Goal: Task Accomplishment & Management: Use online tool/utility

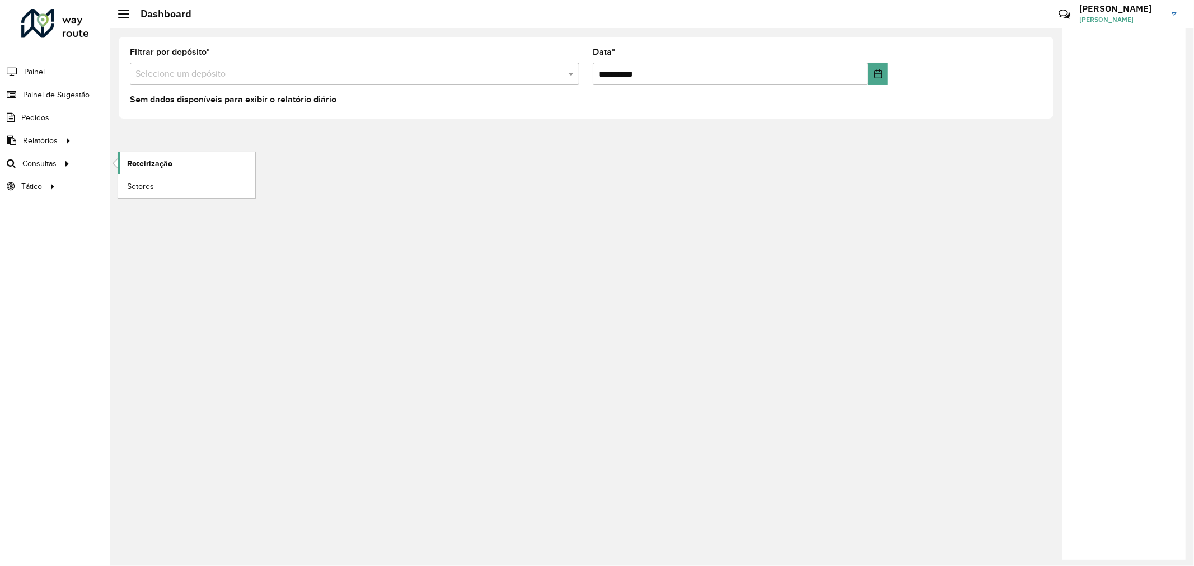
click at [152, 163] on span "Roteirização" at bounding box center [149, 164] width 45 height 12
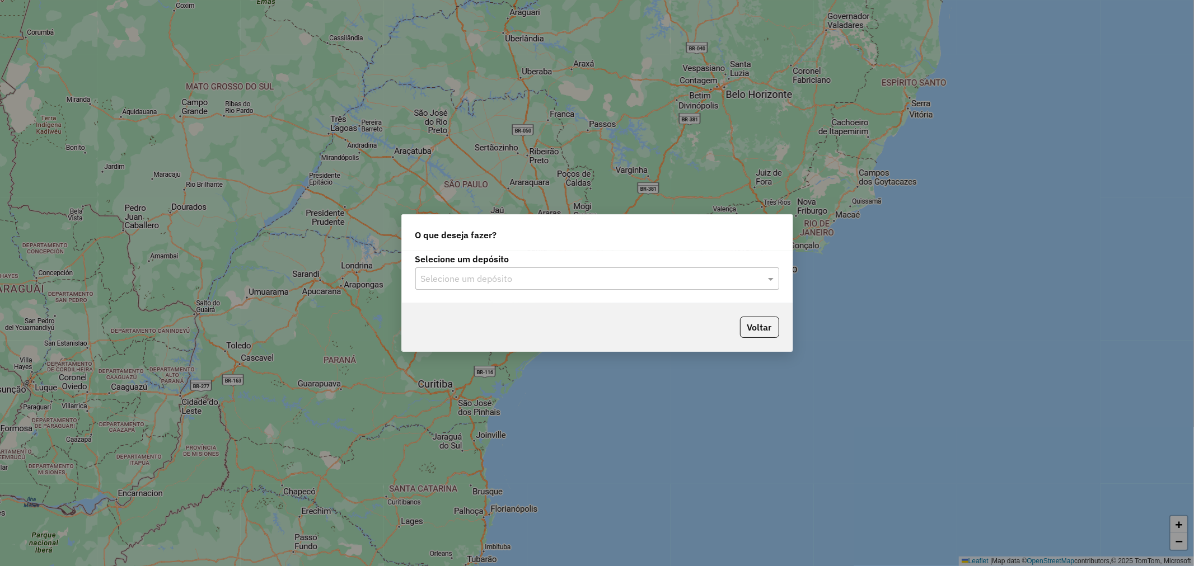
click at [634, 275] on input "text" at bounding box center [586, 279] width 330 height 13
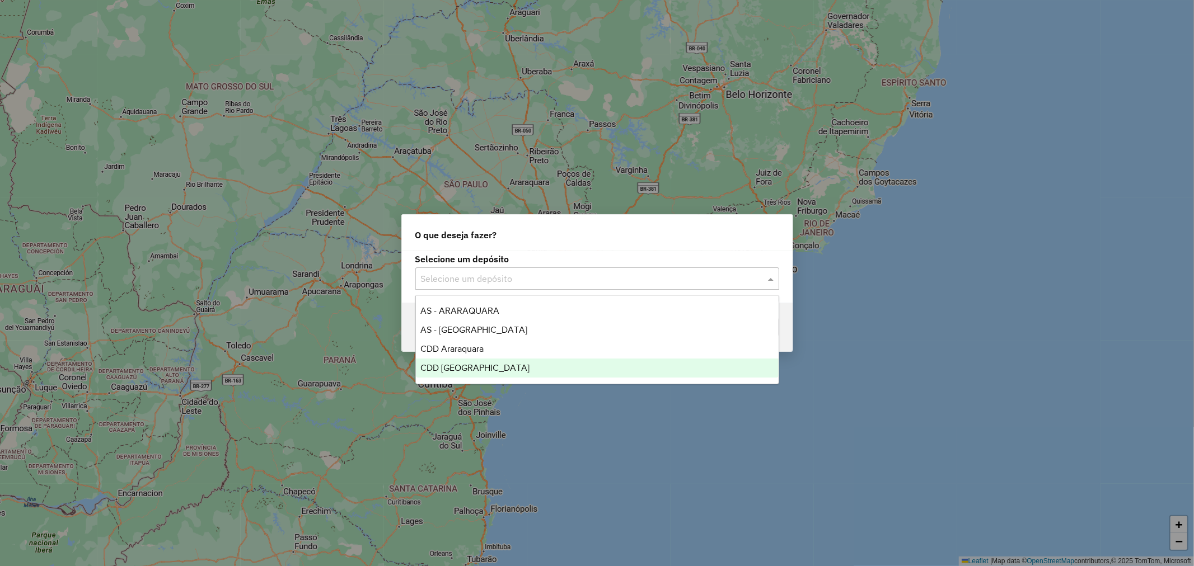
click at [454, 369] on span "CDD [GEOGRAPHIC_DATA]" at bounding box center [474, 368] width 109 height 10
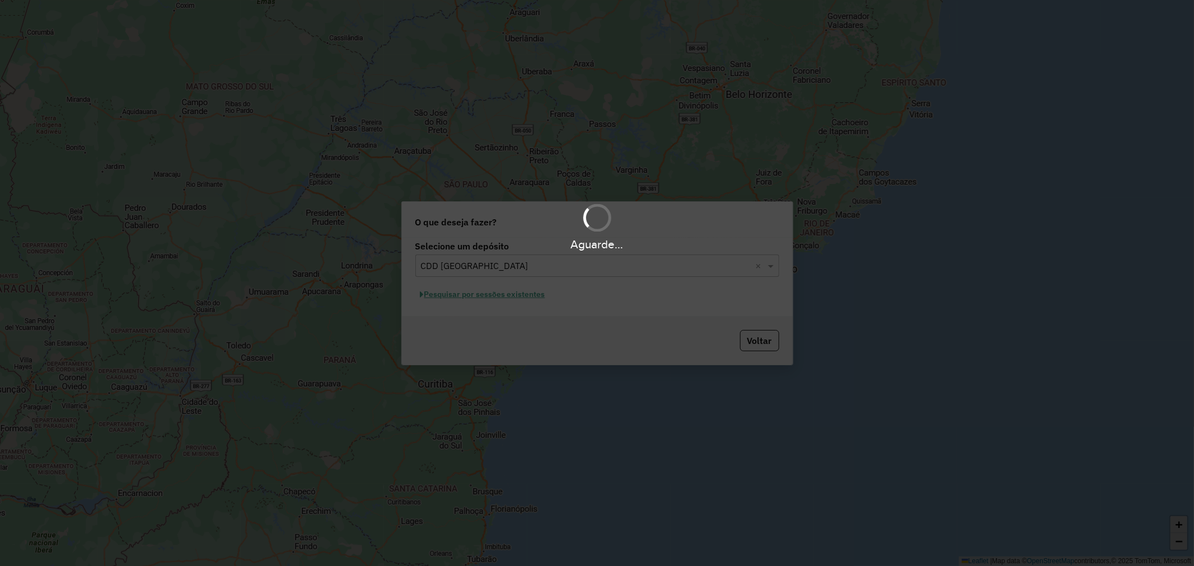
click at [762, 343] on div "Aguarde..." at bounding box center [597, 283] width 1194 height 566
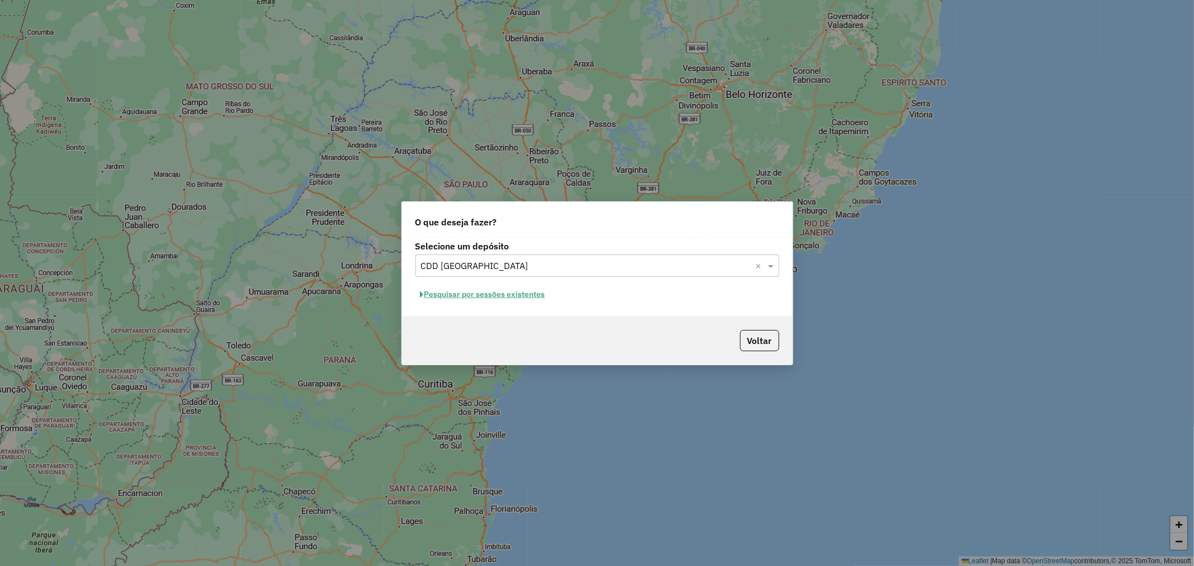
drag, startPoint x: 478, startPoint y: 280, endPoint x: 474, endPoint y: 290, distance: 10.3
click at [477, 282] on div "Selecione um depósito Selecione um depósito × CDD Ribeirão Preto × Pesquisar po…" at bounding box center [597, 277] width 391 height 79
click at [468, 298] on button "Pesquisar por sessões existentes" at bounding box center [482, 294] width 135 height 17
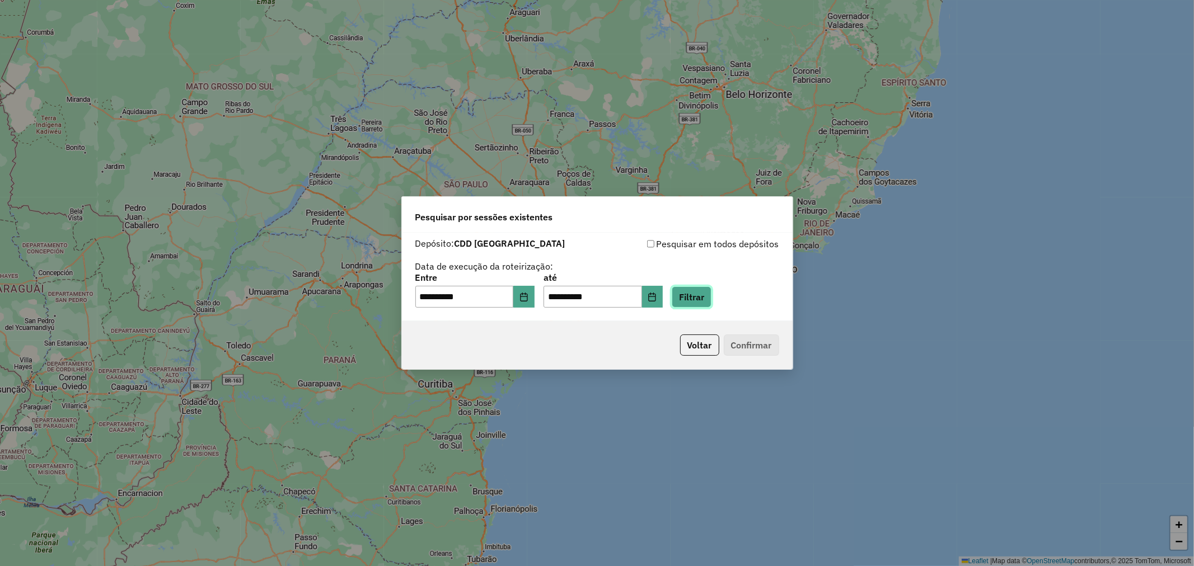
click at [711, 299] on button "Filtrar" at bounding box center [692, 297] width 40 height 21
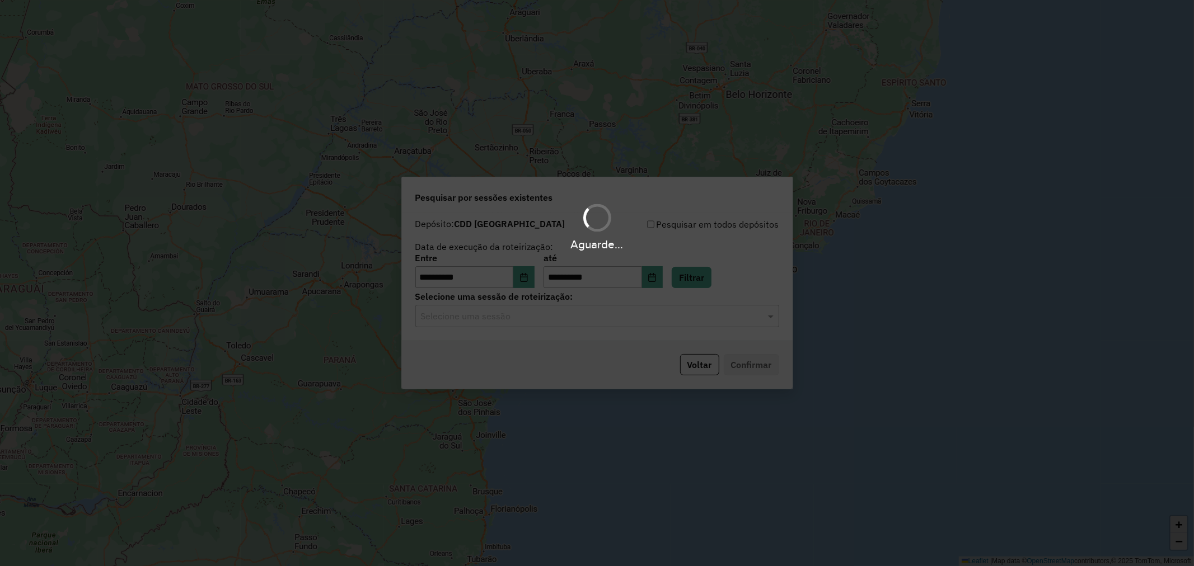
click at [435, 323] on div "Selecione uma sessão" at bounding box center [597, 316] width 364 height 22
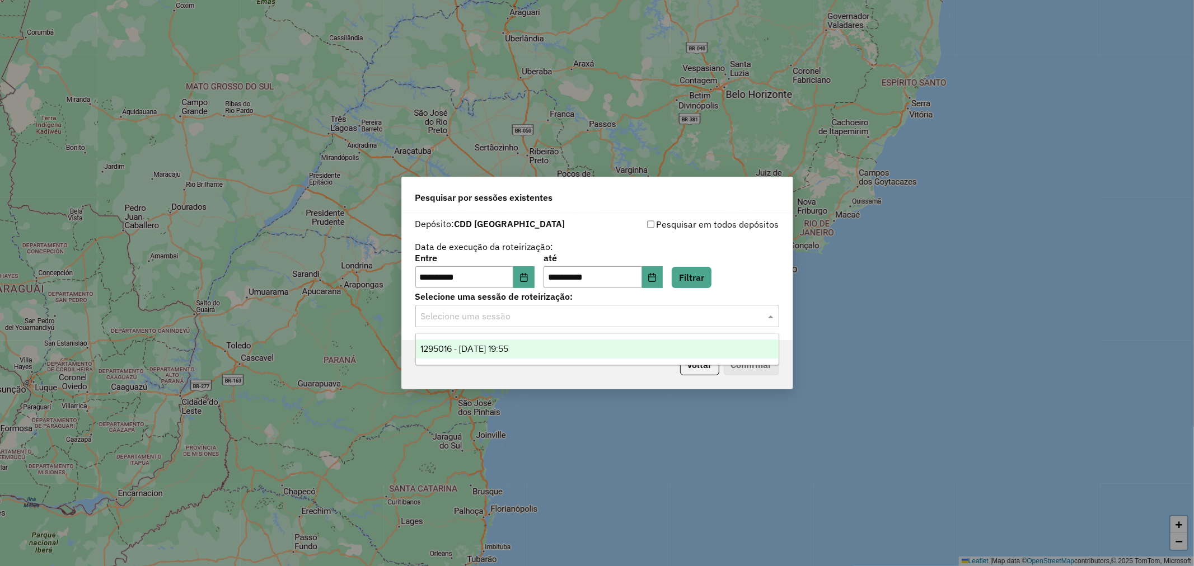
click at [496, 345] on span "1295016 - 15/10/2025 19:55" at bounding box center [464, 349] width 88 height 10
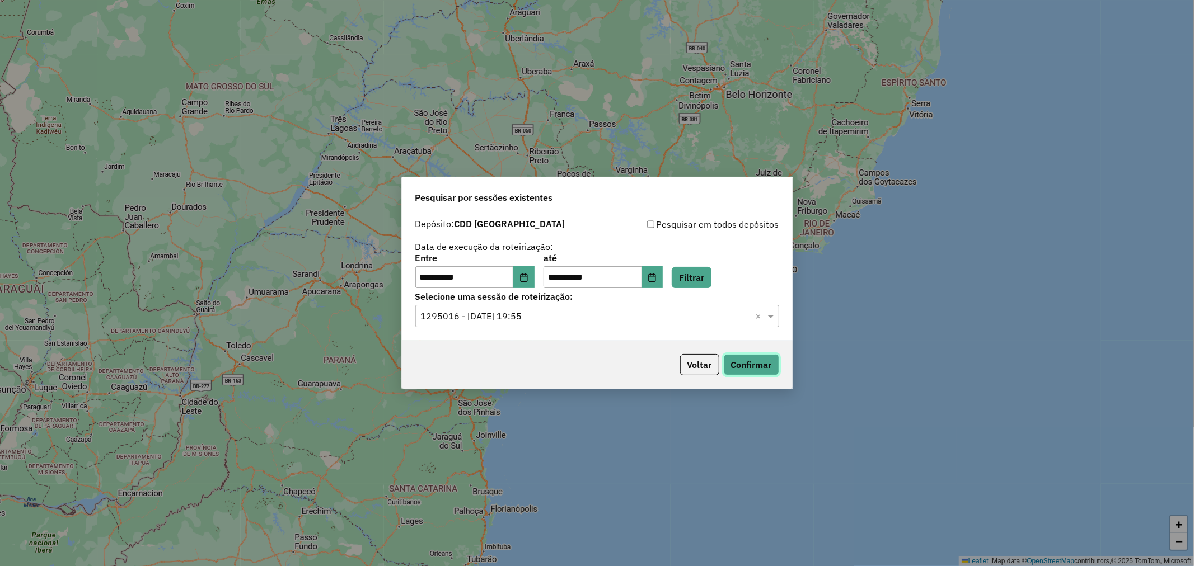
click at [746, 366] on button "Confirmar" at bounding box center [751, 364] width 55 height 21
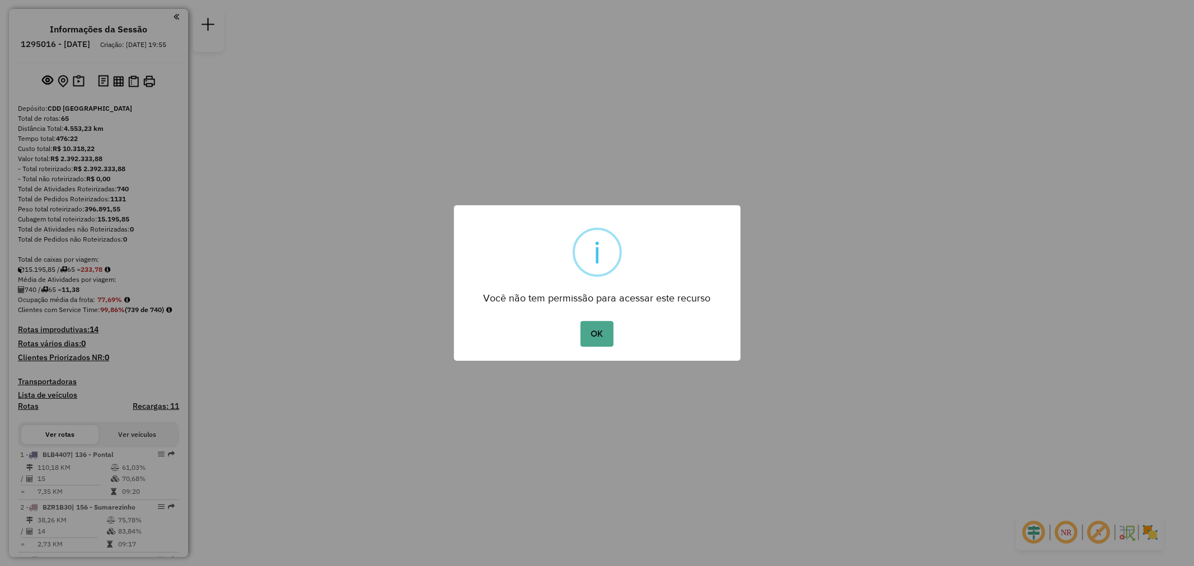
click at [584, 334] on button "OK" at bounding box center [596, 334] width 33 height 26
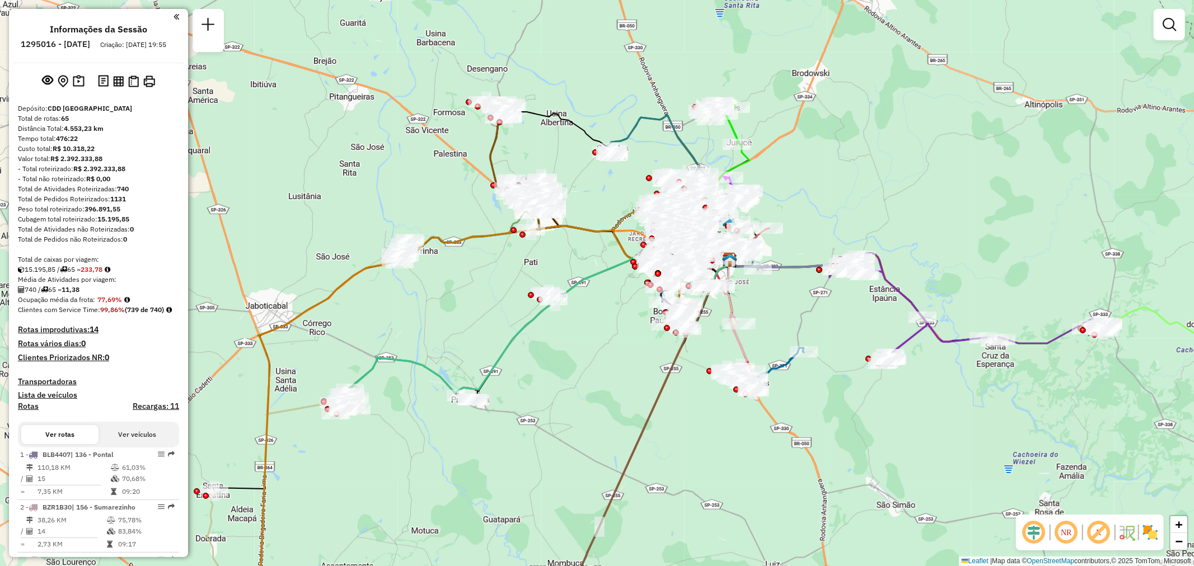
drag, startPoint x: 586, startPoint y: 364, endPoint x: 599, endPoint y: 334, distance: 33.4
click at [599, 334] on div "Janela de atendimento Grade de atendimento Capacidade Transportadoras Veículos …" at bounding box center [597, 283] width 1194 height 566
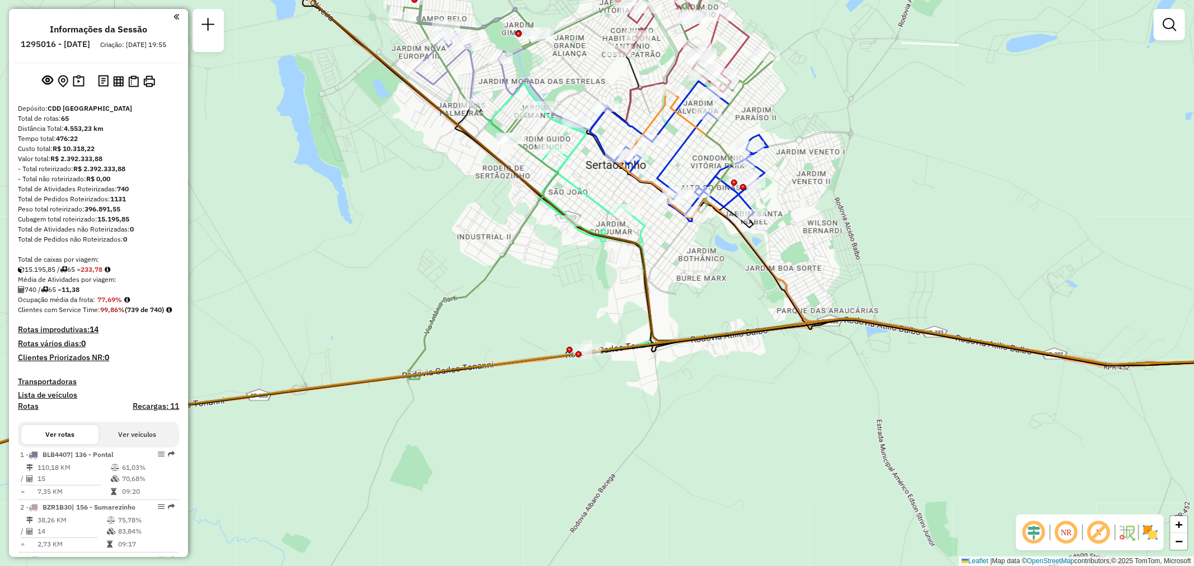
drag, startPoint x: 412, startPoint y: 168, endPoint x: 495, endPoint y: 209, distance: 92.4
click at [517, 219] on div "Janela de atendimento Grade de atendimento Capacidade Transportadoras Veículos …" at bounding box center [597, 283] width 1194 height 566
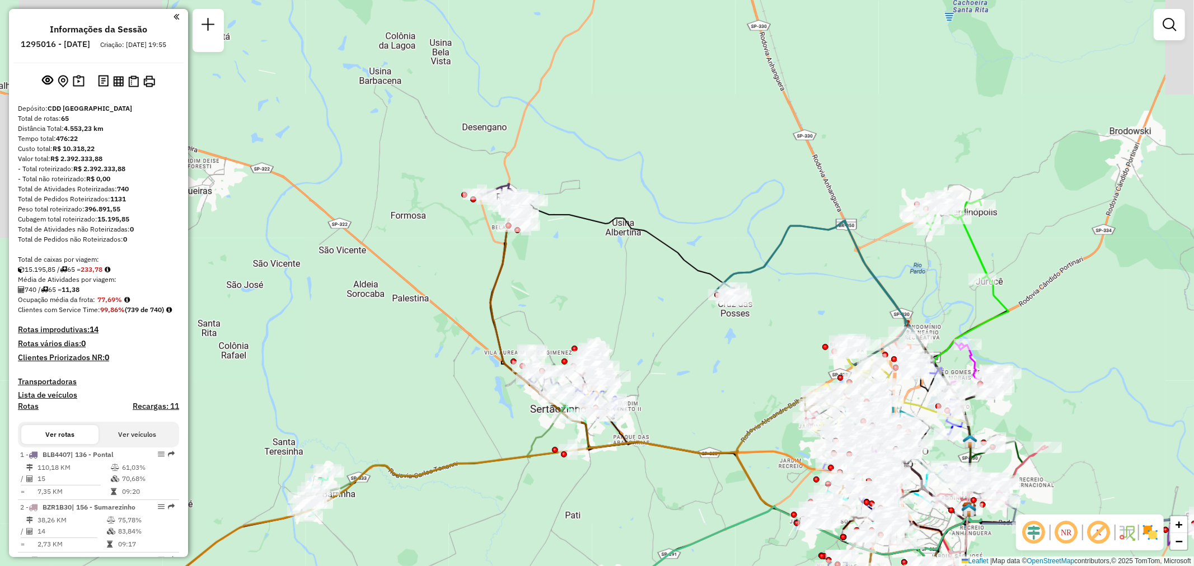
drag, startPoint x: 414, startPoint y: 127, endPoint x: 459, endPoint y: 327, distance: 205.3
click at [459, 327] on div "Janela de atendimento Grade de atendimento Capacidade Transportadoras Veículos …" at bounding box center [597, 283] width 1194 height 566
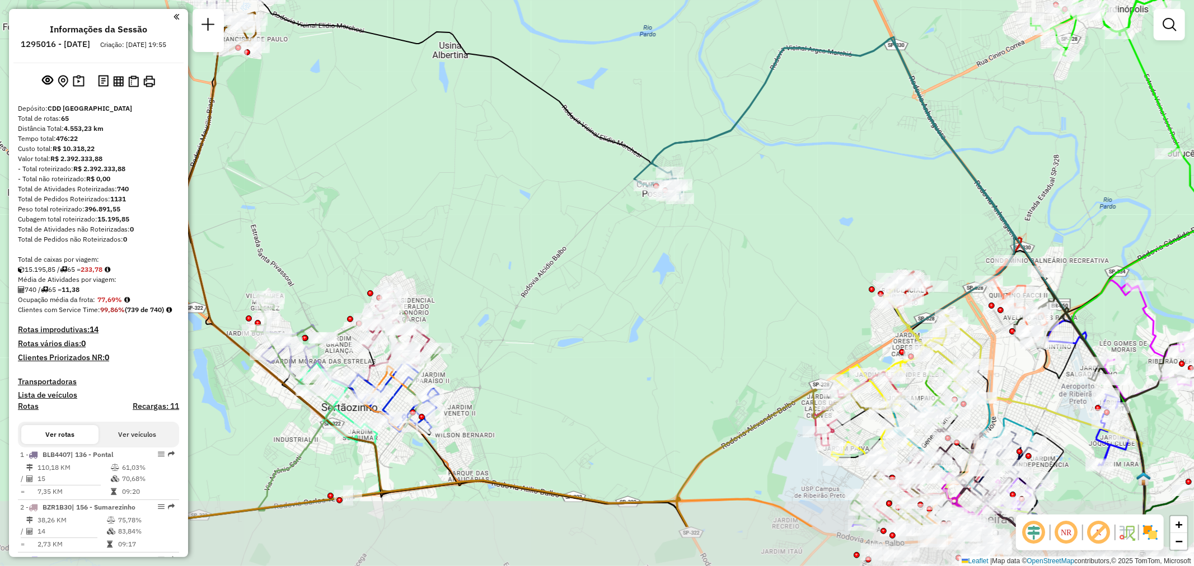
drag, startPoint x: 715, startPoint y: 348, endPoint x: 641, endPoint y: 254, distance: 119.5
click at [641, 254] on div "Janela de atendimento Grade de atendimento Capacidade Transportadoras Veículos …" at bounding box center [597, 283] width 1194 height 566
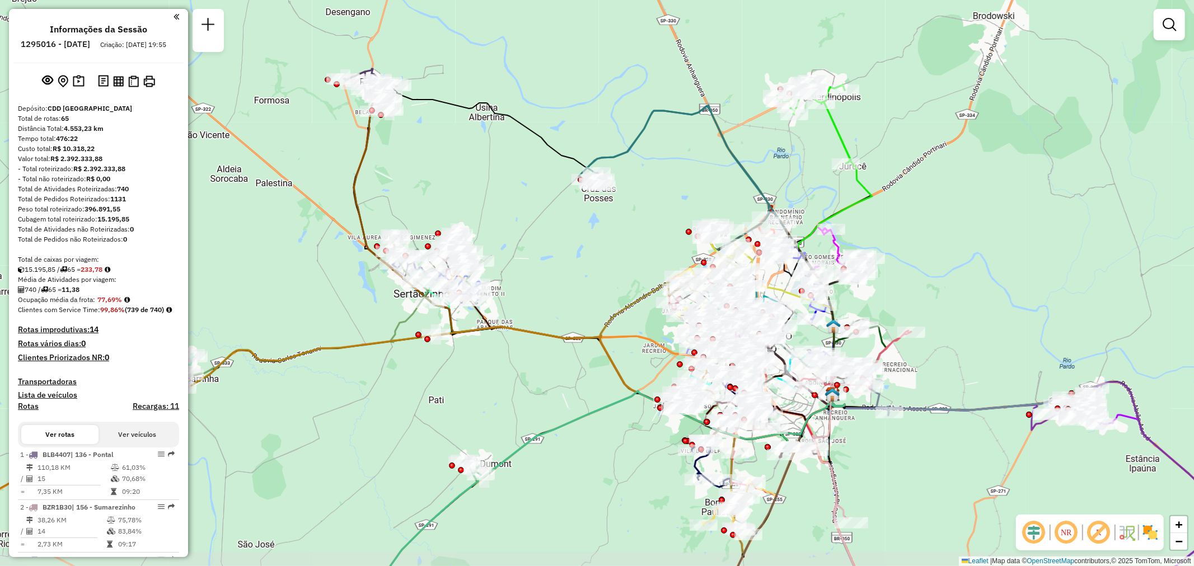
drag, startPoint x: 559, startPoint y: 265, endPoint x: 547, endPoint y: 215, distance: 51.2
click at [547, 215] on div "Janela de atendimento Grade de atendimento Capacidade Transportadoras Veículos …" at bounding box center [597, 283] width 1194 height 566
select select "**********"
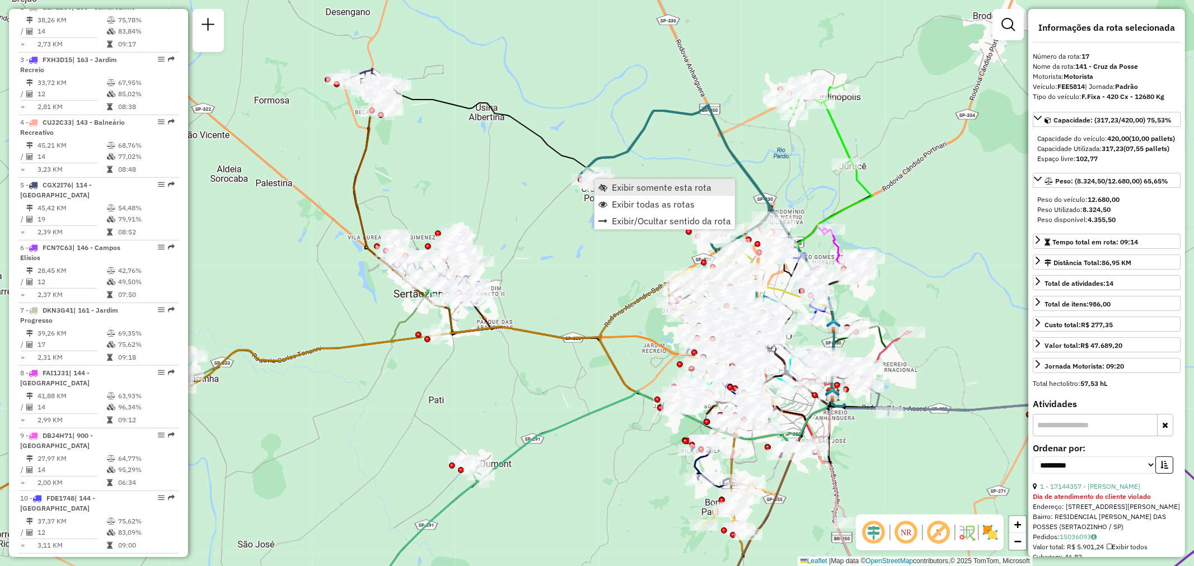
scroll to position [1430, 0]
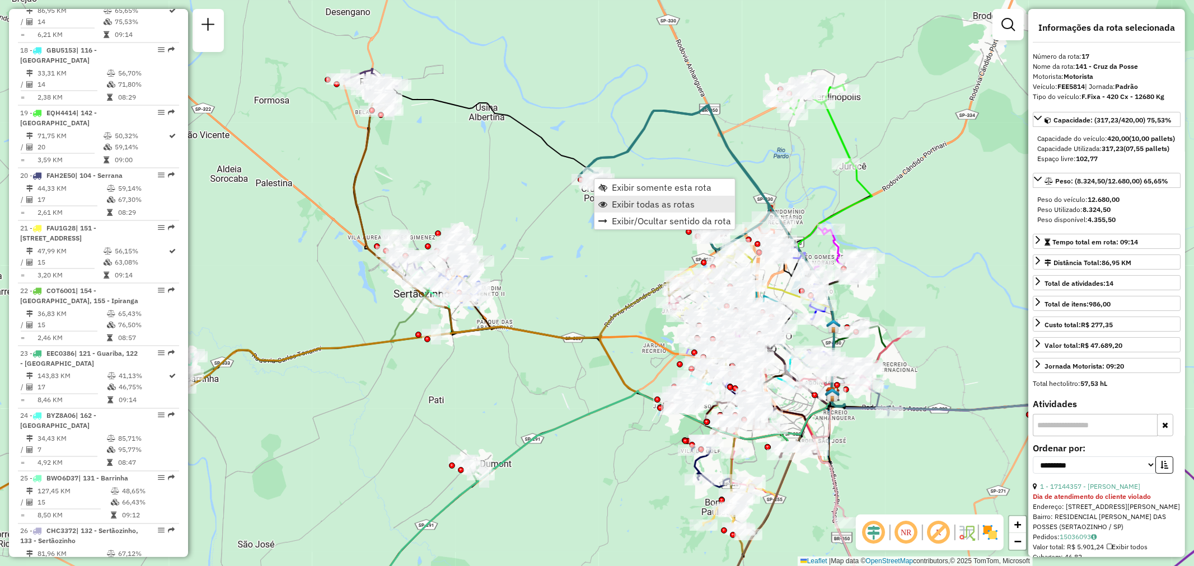
click at [628, 205] on span "Exibir todas as rotas" at bounding box center [653, 204] width 83 height 9
click at [628, 198] on span "Exibir somente esta rota" at bounding box center [668, 195] width 100 height 9
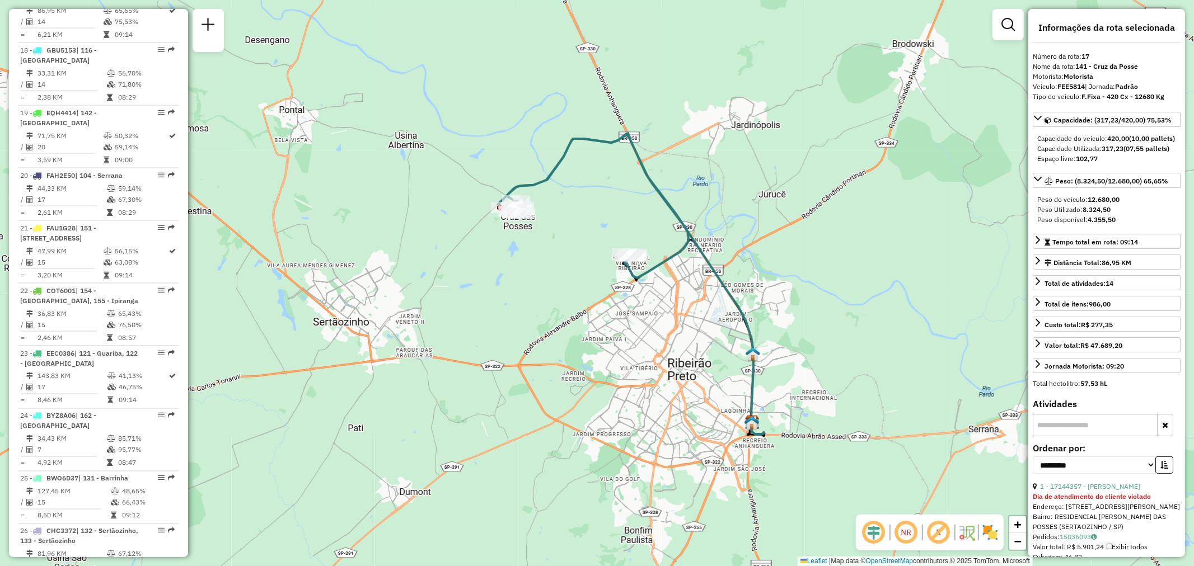
drag, startPoint x: 399, startPoint y: 276, endPoint x: 433, endPoint y: 278, distance: 34.2
click at [433, 278] on div "Janela de atendimento Grade de atendimento Capacidade Transportadoras Veículos …" at bounding box center [597, 283] width 1194 height 566
drag, startPoint x: 615, startPoint y: 311, endPoint x: 604, endPoint y: 314, distance: 10.6
click at [605, 314] on div "Janela de atendimento Grade de atendimento Capacidade Transportadoras Veículos …" at bounding box center [597, 283] width 1194 height 566
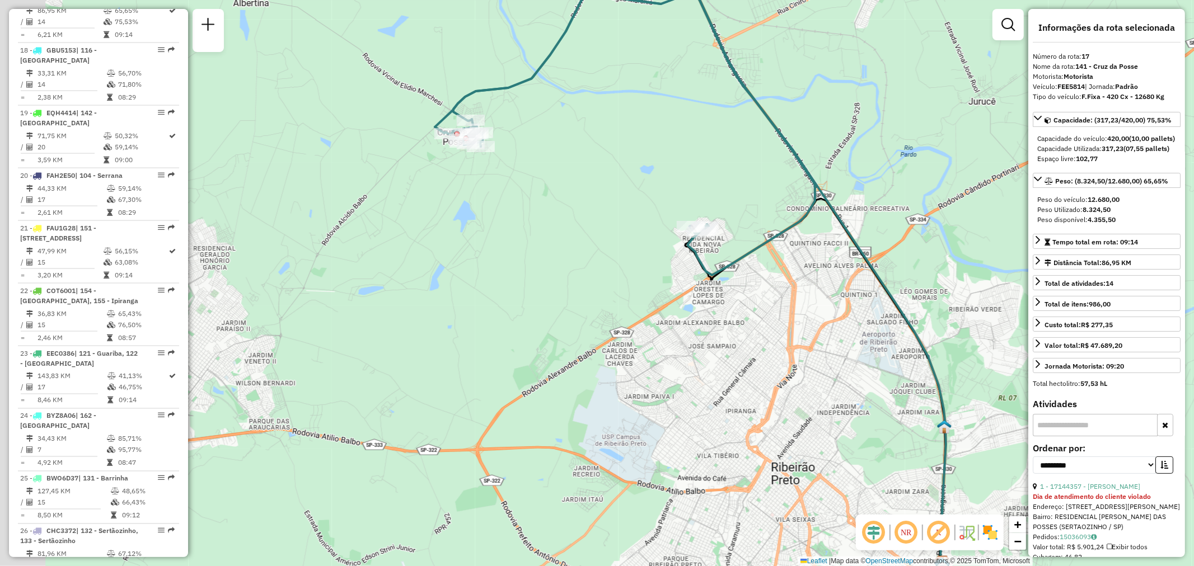
drag, startPoint x: 465, startPoint y: 265, endPoint x: 521, endPoint y: 265, distance: 55.4
click at [521, 265] on div "Janela de atendimento Grade de atendimento Capacidade Transportadoras Veículos …" at bounding box center [597, 283] width 1194 height 566
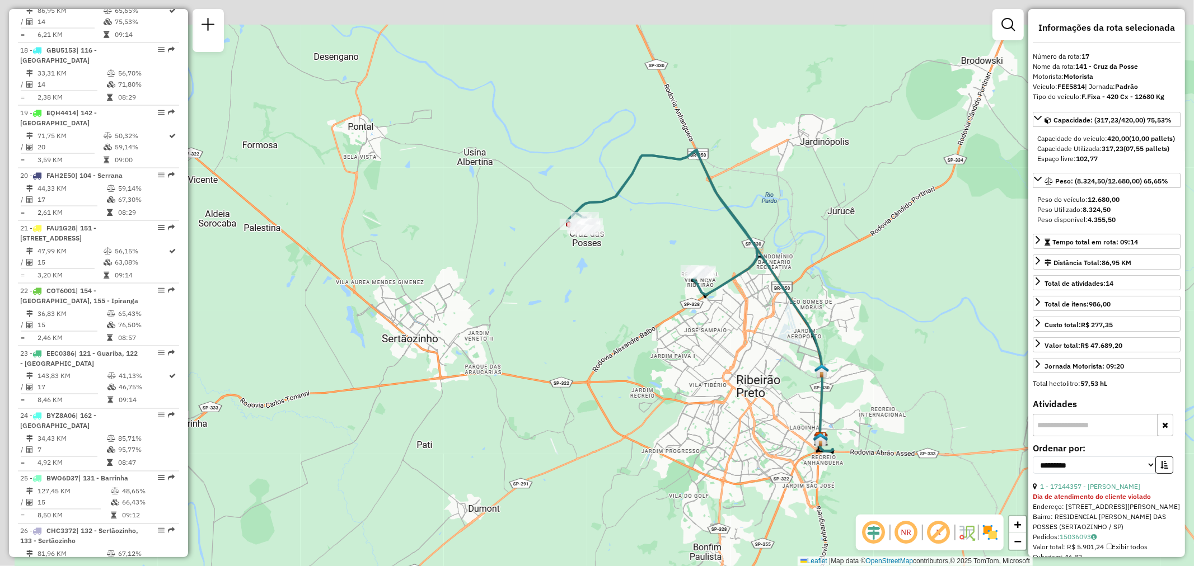
drag, startPoint x: 624, startPoint y: 255, endPoint x: 669, endPoint y: 294, distance: 59.6
click at [669, 294] on div "Janela de atendimento Grade de atendimento Capacidade Transportadoras Veículos …" at bounding box center [597, 283] width 1194 height 566
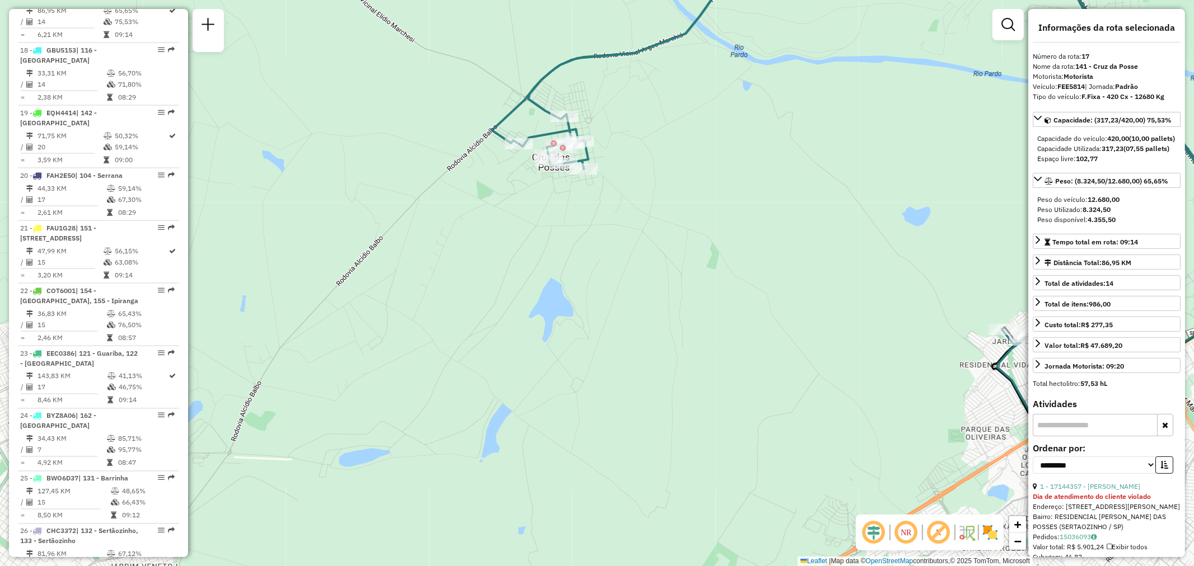
drag, startPoint x: 690, startPoint y: 271, endPoint x: 528, endPoint y: 259, distance: 162.2
click at [528, 259] on div "Janela de atendimento Grade de atendimento Capacidade Transportadoras Veículos …" at bounding box center [597, 283] width 1194 height 566
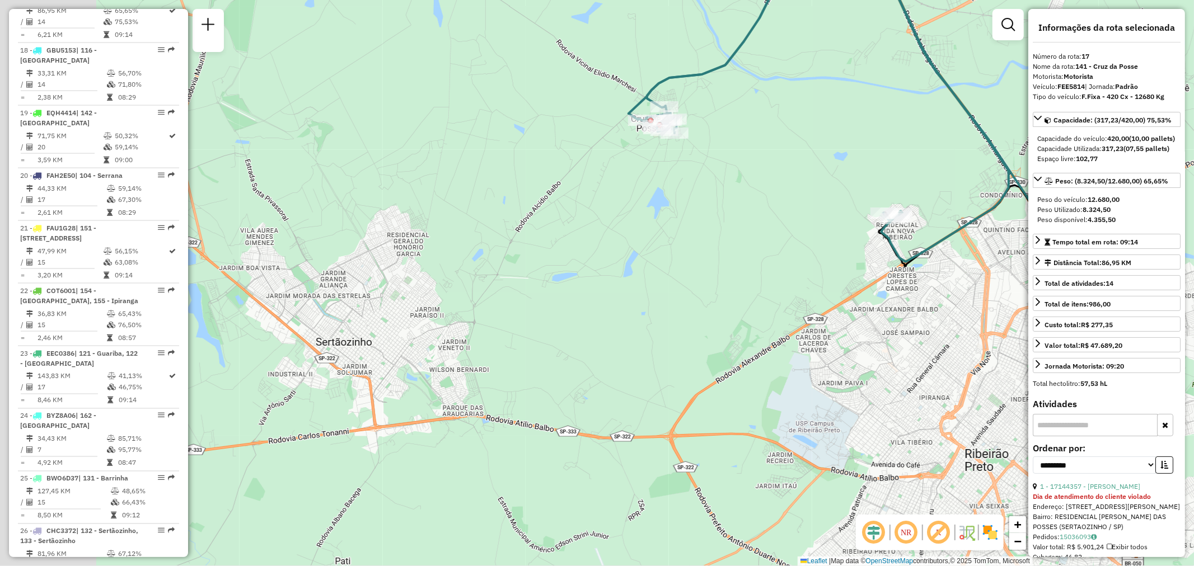
drag, startPoint x: 590, startPoint y: 283, endPoint x: 704, endPoint y: 217, distance: 131.2
click at [704, 217] on div "Janela de atendimento Grade de atendimento Capacidade Transportadoras Veículos …" at bounding box center [597, 283] width 1194 height 566
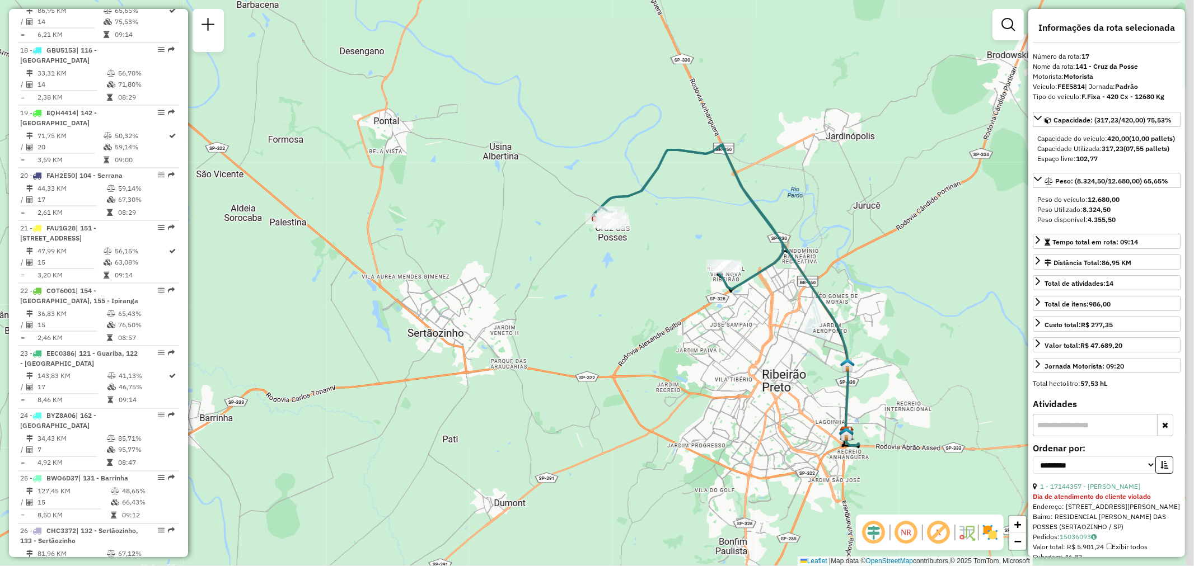
drag, startPoint x: 668, startPoint y: 263, endPoint x: 587, endPoint y: 288, distance: 84.8
click at [589, 288] on div "Janela de atendimento Grade de atendimento Capacidade Transportadoras Veículos …" at bounding box center [597, 283] width 1194 height 566
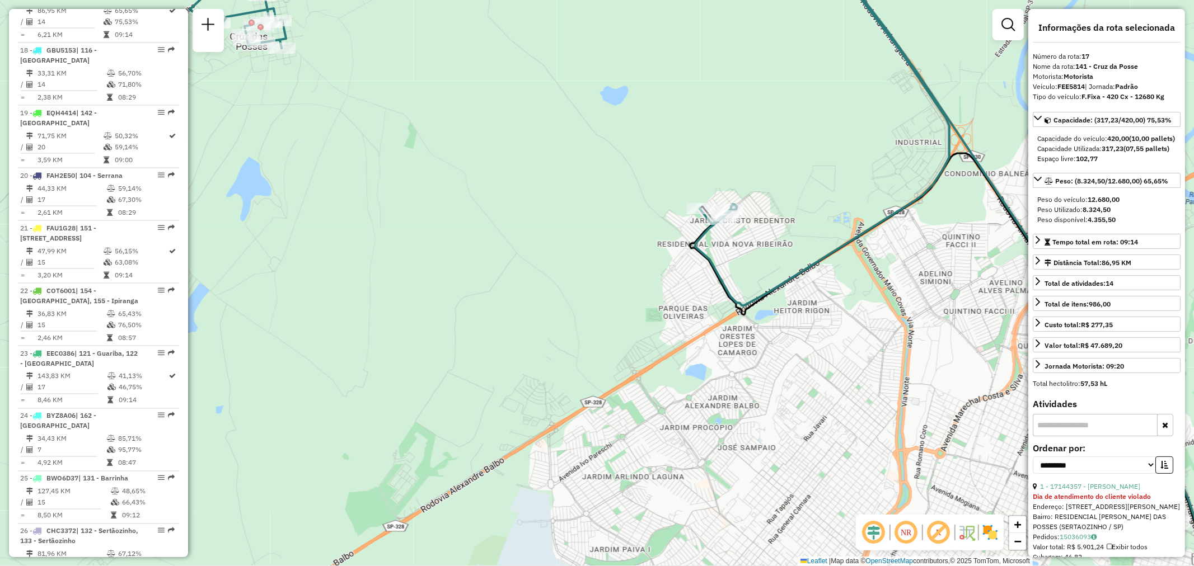
drag, startPoint x: 475, startPoint y: 271, endPoint x: 416, endPoint y: 243, distance: 64.8
click at [519, 261] on div "Janela de atendimento Grade de atendimento Capacidade Transportadoras Veículos …" at bounding box center [597, 283] width 1194 height 566
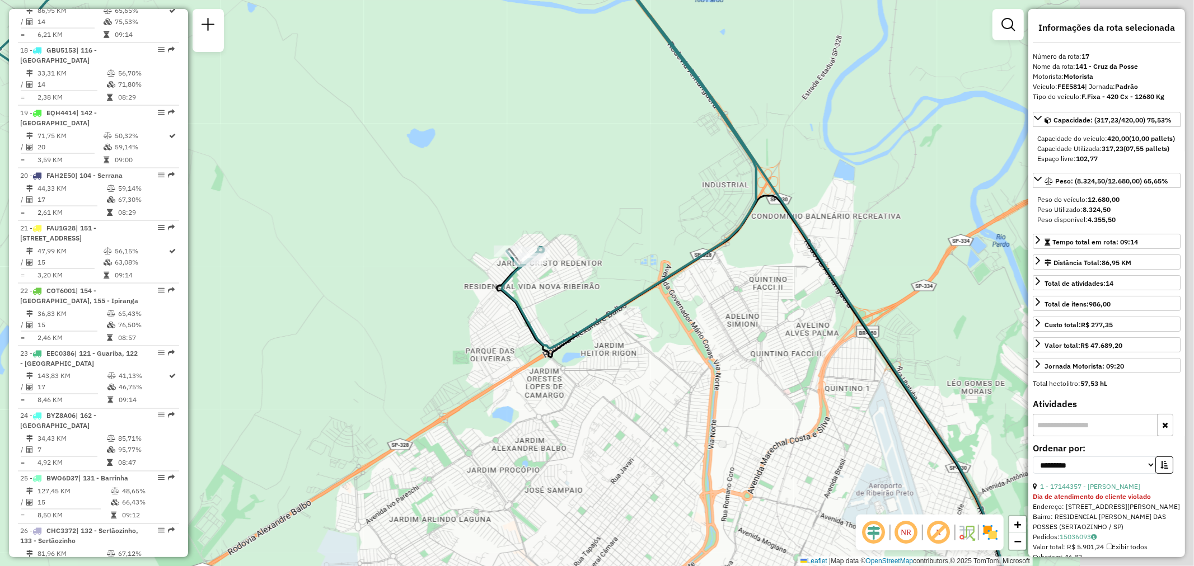
drag, startPoint x: 782, startPoint y: 308, endPoint x: 630, endPoint y: 338, distance: 155.2
click at [631, 347] on div "Janela de atendimento Grade de atendimento Capacidade Transportadoras Veículos …" at bounding box center [597, 283] width 1194 height 566
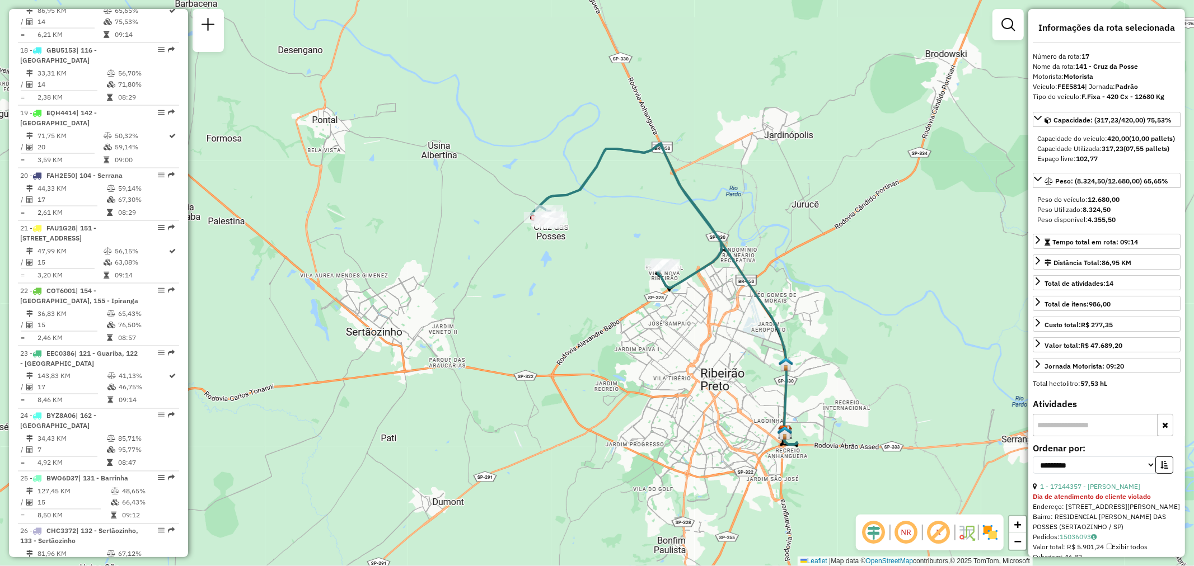
drag, startPoint x: 499, startPoint y: 331, endPoint x: 534, endPoint y: 317, distance: 37.4
click at [534, 317] on div "Janela de atendimento Grade de atendimento Capacidade Transportadoras Veículos …" at bounding box center [597, 283] width 1194 height 566
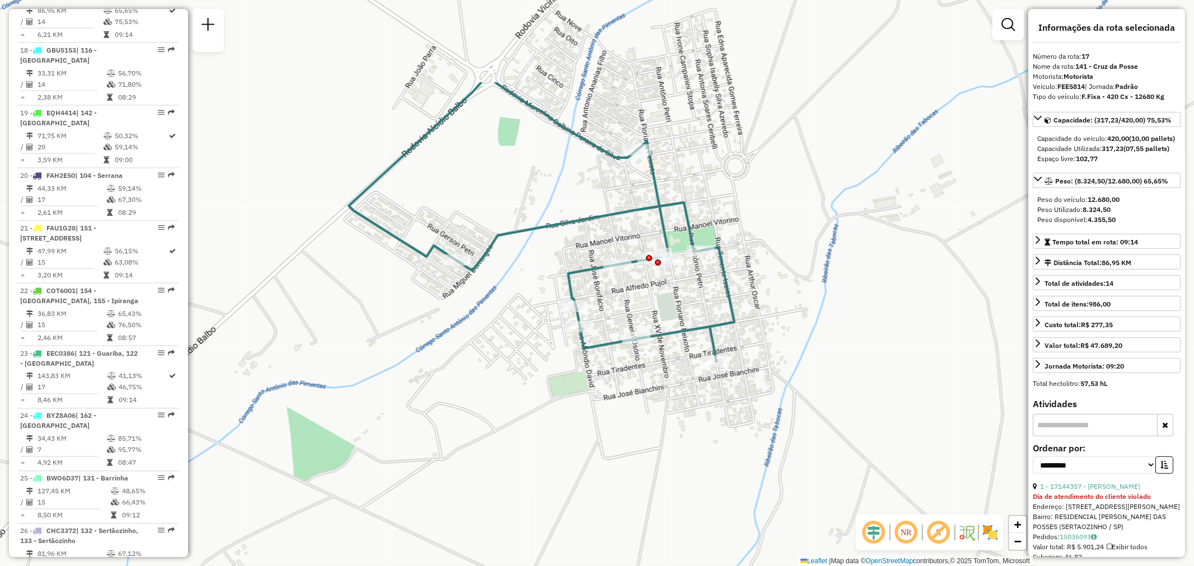
drag, startPoint x: 612, startPoint y: 142, endPoint x: 518, endPoint y: 282, distance: 169.0
click at [518, 280] on div "Janela de atendimento Grade de atendimento Capacidade Transportadoras Veículos …" at bounding box center [597, 283] width 1194 height 566
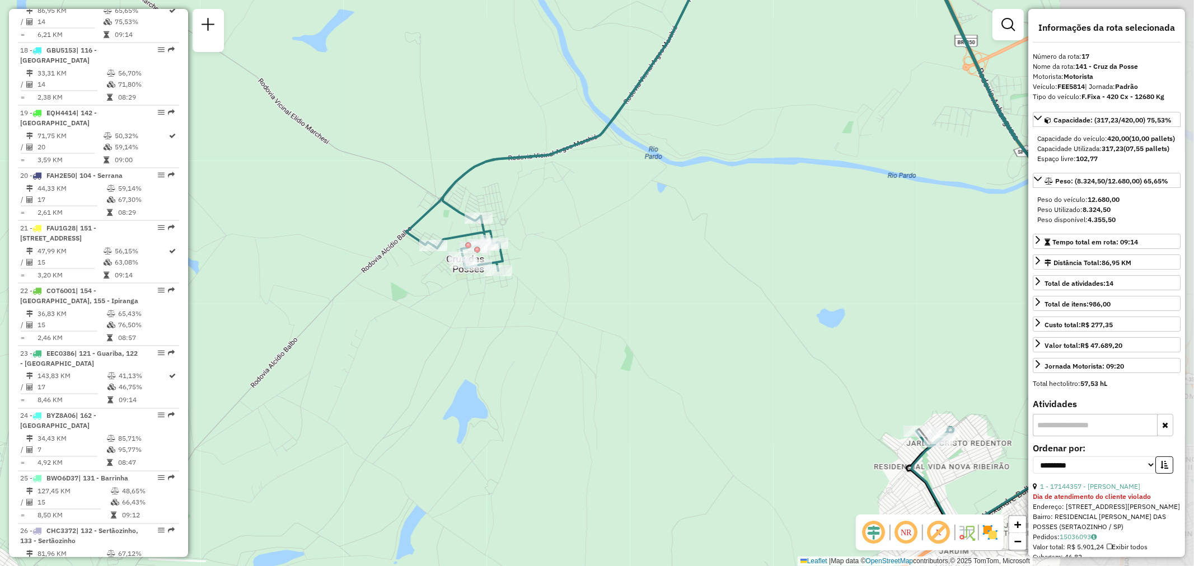
drag, startPoint x: 831, startPoint y: 273, endPoint x: 577, endPoint y: 281, distance: 253.7
click at [574, 283] on div "Janela de atendimento Grade de atendimento Capacidade Transportadoras Veículos …" at bounding box center [597, 283] width 1194 height 566
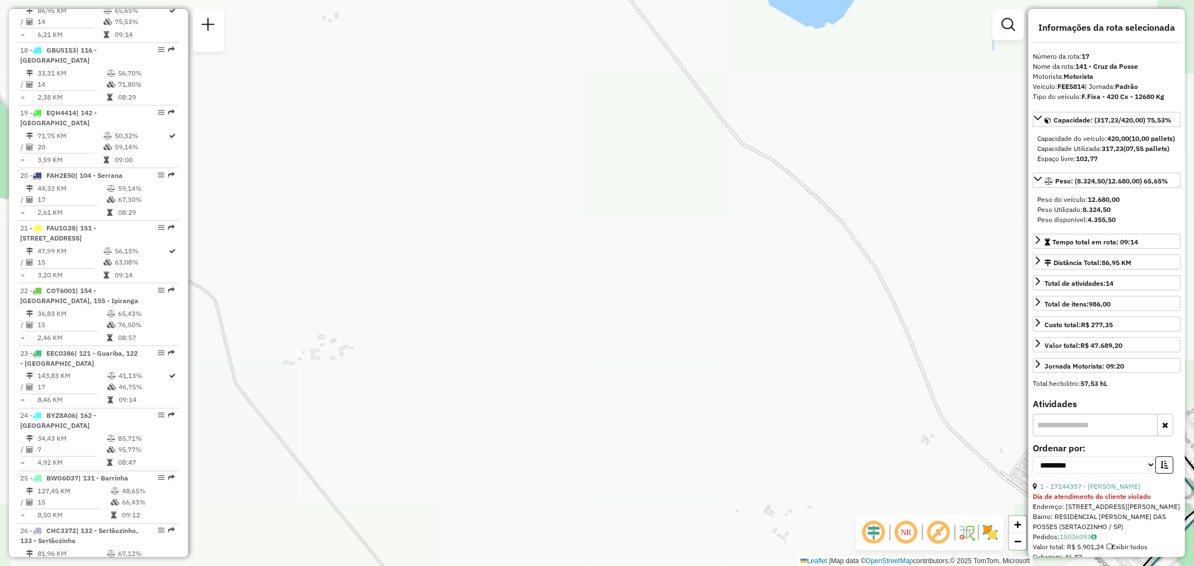
drag, startPoint x: 934, startPoint y: 465, endPoint x: 476, endPoint y: 299, distance: 486.9
click at [367, 284] on div "Janela de atendimento Grade de atendimento Capacidade Transportadoras Veículos …" at bounding box center [597, 283] width 1194 height 566
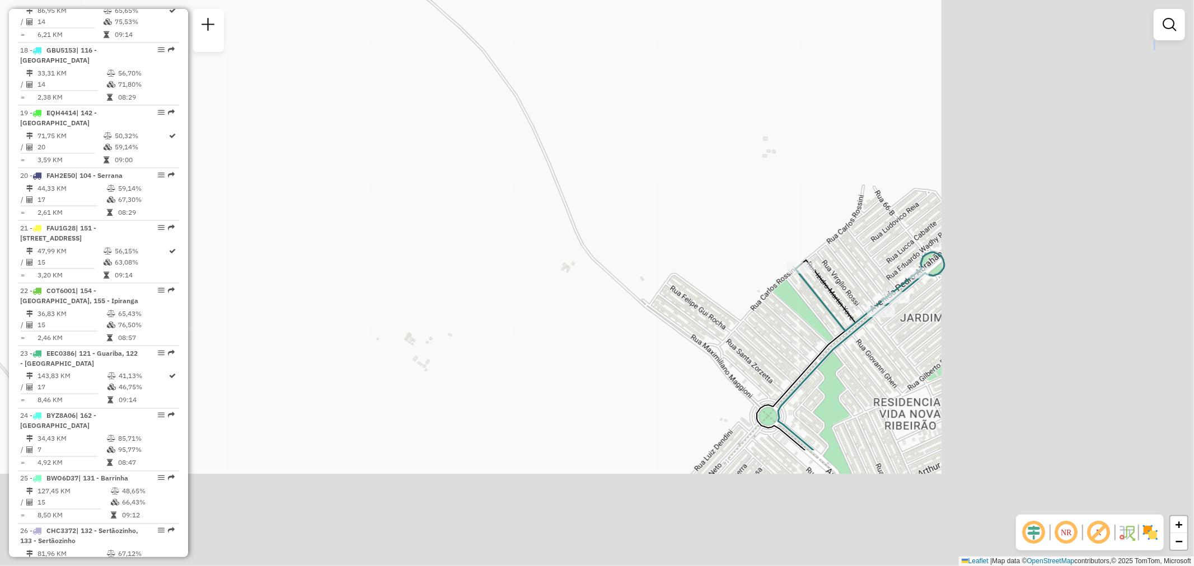
drag, startPoint x: 852, startPoint y: 437, endPoint x: 480, endPoint y: 260, distance: 412.3
click at [457, 257] on div "Janela de atendimento Grade de atendimento Capacidade Transportadoras Veículos …" at bounding box center [597, 283] width 1194 height 566
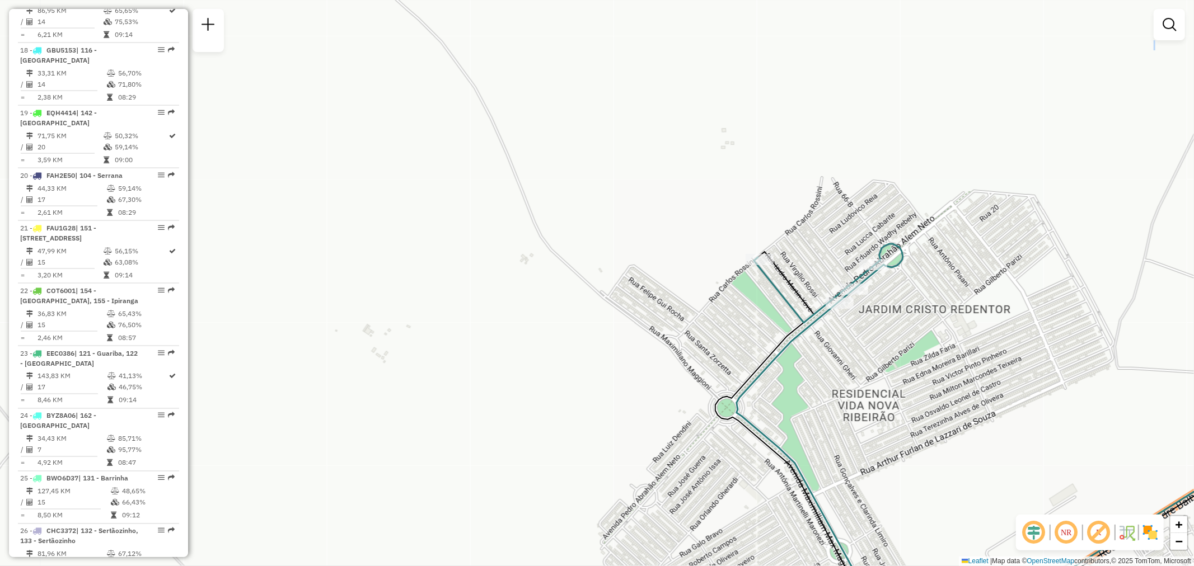
drag, startPoint x: 912, startPoint y: 331, endPoint x: 860, endPoint y: 310, distance: 56.2
click at [860, 310] on div "Janela de atendimento Grade de atendimento Capacidade Transportadoras Veículos …" at bounding box center [597, 283] width 1194 height 566
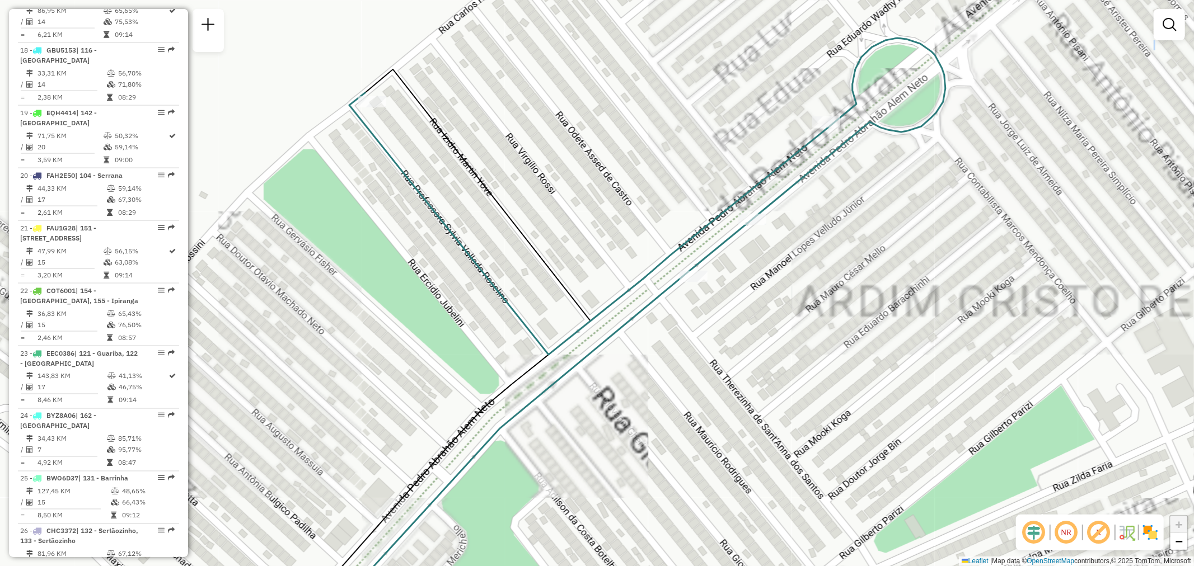
drag, startPoint x: 758, startPoint y: 287, endPoint x: 757, endPoint y: 395, distance: 108.6
click at [757, 395] on div "Janela de atendimento Grade de atendimento Capacidade Transportadoras Veículos …" at bounding box center [597, 283] width 1194 height 566
